Goal: Task Accomplishment & Management: Complete application form

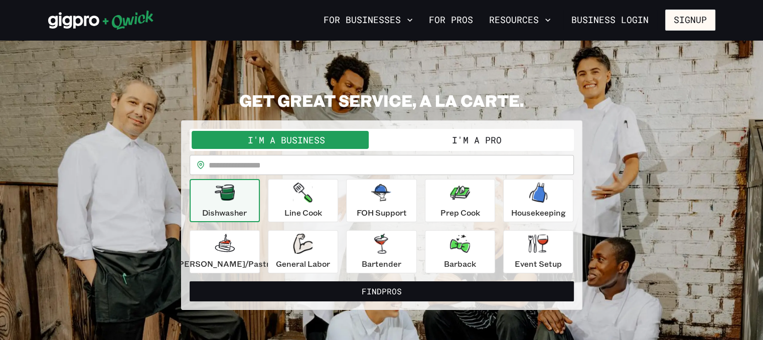
click at [324, 157] on input "text" at bounding box center [391, 165] width 365 height 20
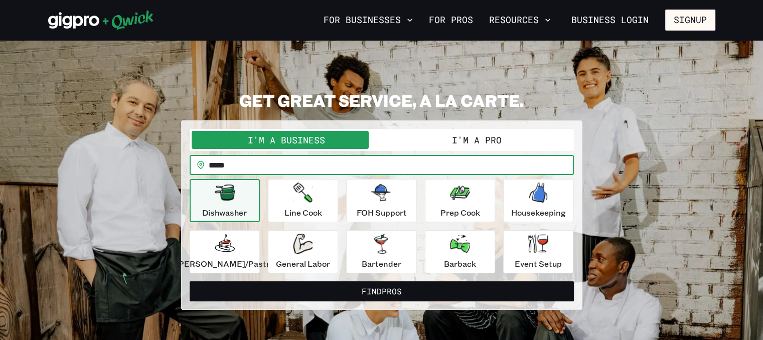
type input "*****"
click at [190, 281] on button "Find Pros" at bounding box center [382, 291] width 384 height 20
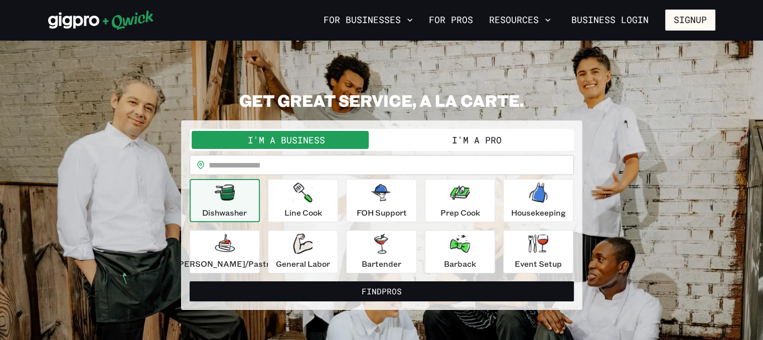
click at [235, 188] on icon "button" at bounding box center [225, 193] width 20 height 16
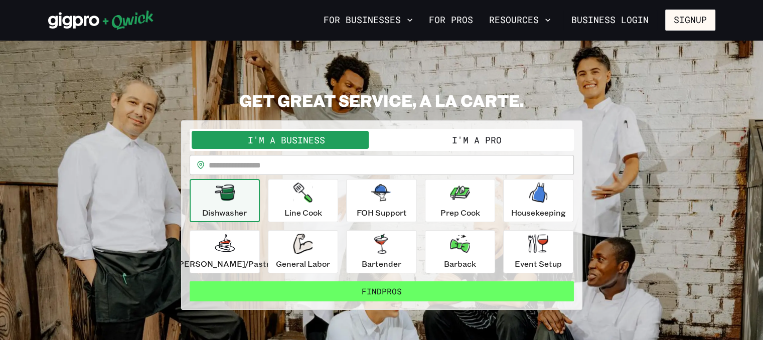
click at [272, 282] on button "Find Pros" at bounding box center [382, 291] width 384 height 20
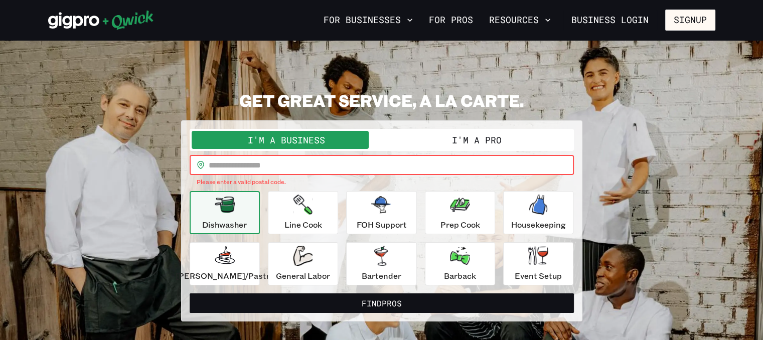
click at [283, 166] on input "text" at bounding box center [391, 165] width 365 height 20
type input "*"
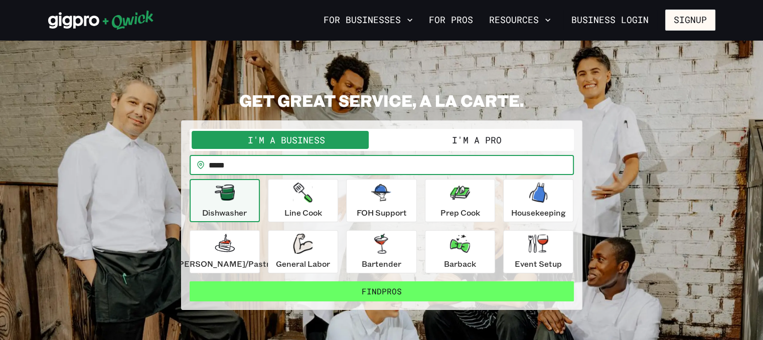
type input "*****"
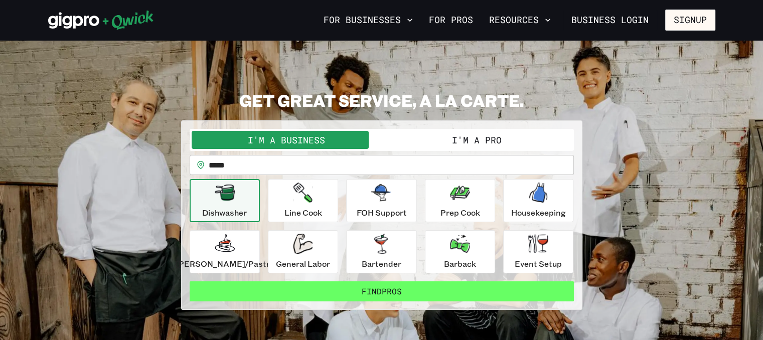
click at [306, 289] on button "Find Pros" at bounding box center [382, 291] width 384 height 20
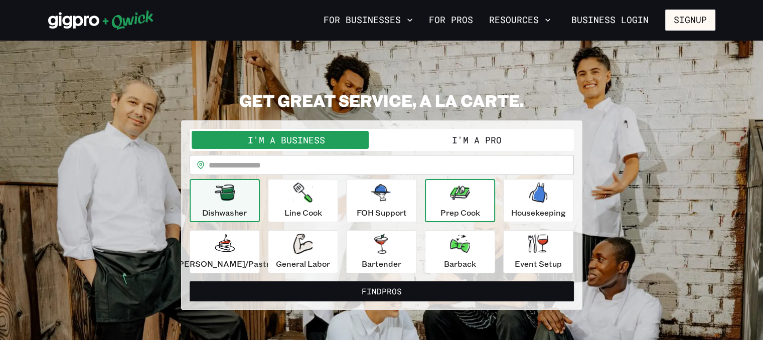
click at [458, 201] on icon "button" at bounding box center [460, 193] width 20 height 20
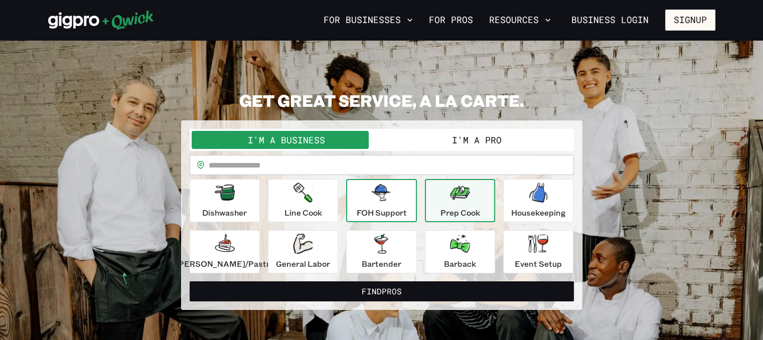
click at [371, 201] on icon "button" at bounding box center [381, 193] width 20 height 20
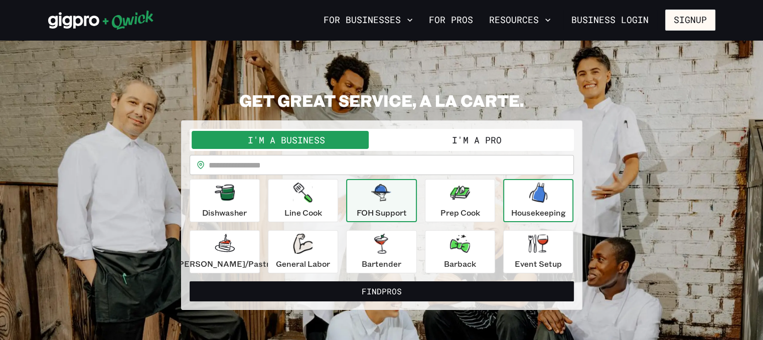
click at [542, 203] on div "Housekeeping" at bounding box center [538, 201] width 55 height 36
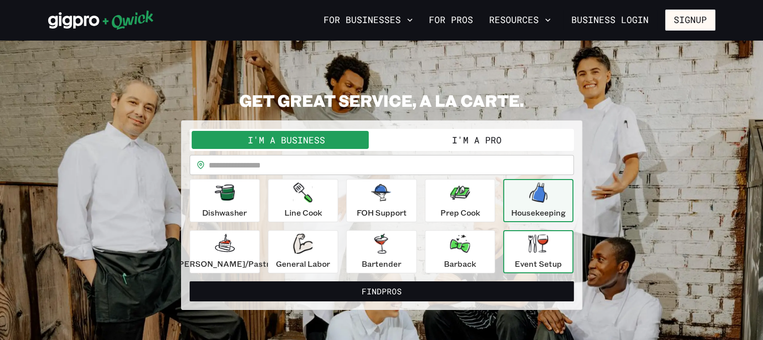
drag, startPoint x: 525, startPoint y: 274, endPoint x: 518, endPoint y: 241, distance: 33.3
click at [518, 241] on form "**********" at bounding box center [382, 215] width 384 height 173
click at [528, 241] on icon "button" at bounding box center [538, 243] width 20 height 19
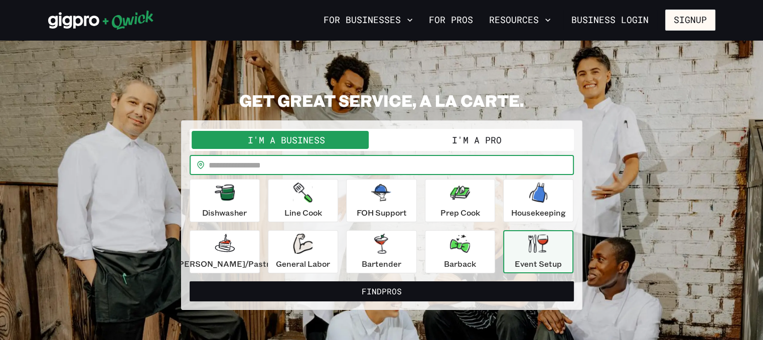
click at [326, 167] on input "text" at bounding box center [391, 165] width 365 height 20
type input "*****"
click at [190, 281] on button "Find Pros" at bounding box center [382, 291] width 384 height 20
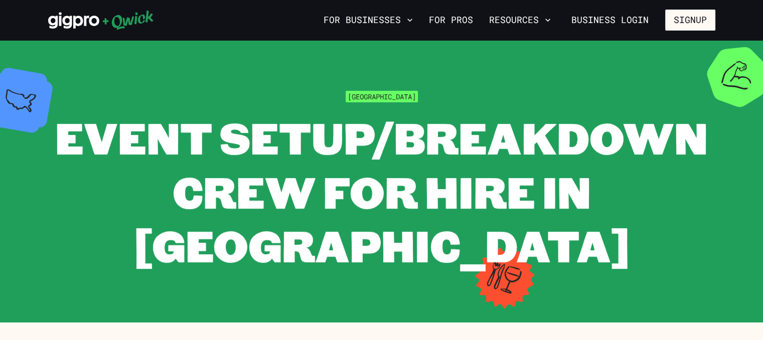
click at [326, 167] on span "Event Setup/Breakdown Crew for Hire in [GEOGRAPHIC_DATA]" at bounding box center [381, 191] width 653 height 166
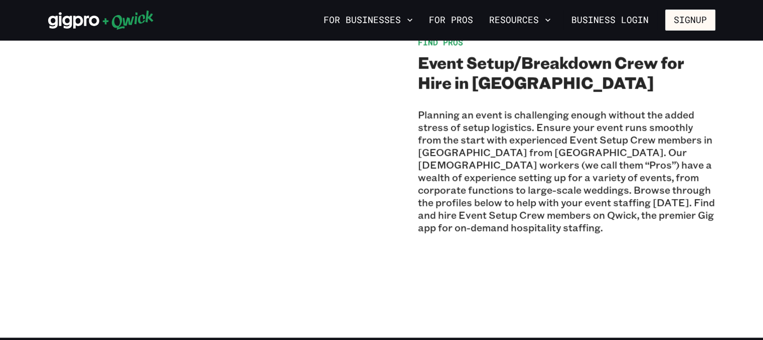
scroll to position [709, 0]
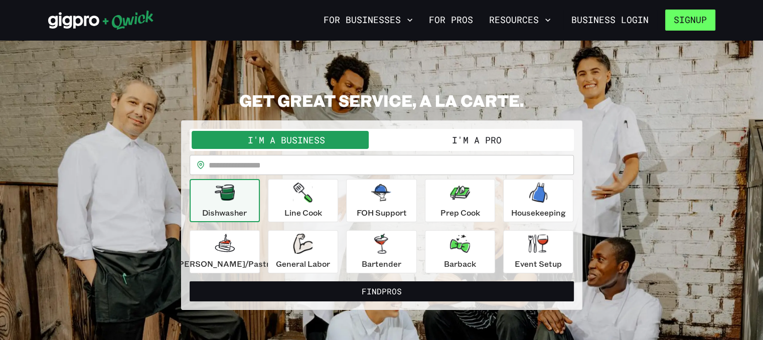
click at [692, 20] on button "Signup" at bounding box center [690, 20] width 50 height 21
